Goal: Find specific page/section: Find specific page/section

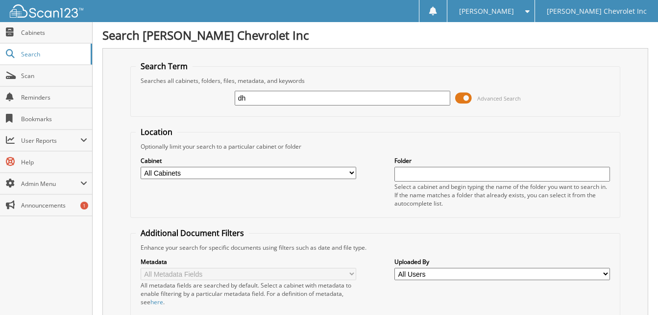
type input "d"
type input "[PERSON_NAME]"
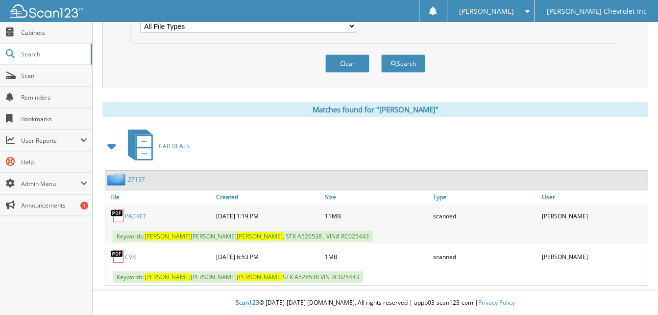
scroll to position [345, 0]
click at [141, 215] on link "PACKET" at bounding box center [136, 216] width 22 height 8
click at [136, 214] on link "PACKET" at bounding box center [136, 216] width 22 height 8
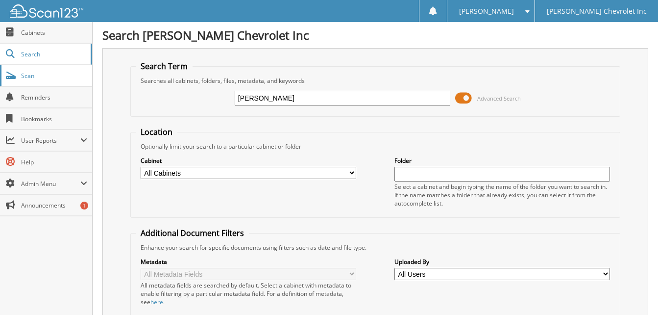
click at [31, 74] on span "Scan" at bounding box center [54, 76] width 66 height 8
